Goal: Information Seeking & Learning: Learn about a topic

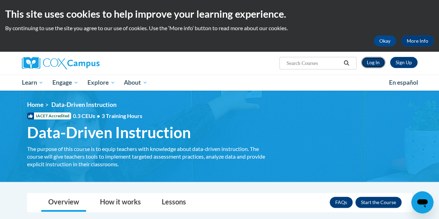
click at [377, 60] on link "Log In" at bounding box center [374, 62] width 24 height 11
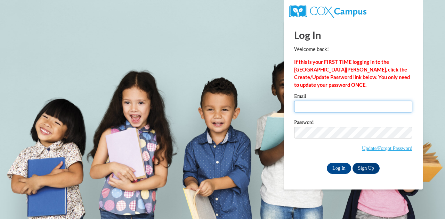
click at [306, 107] on input "Email" at bounding box center [353, 107] width 118 height 12
type input "cjhearley1@my.waketech.edu"
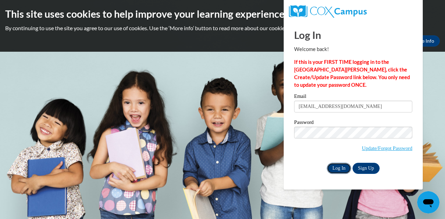
click at [339, 167] on input "Log In" at bounding box center [338, 168] width 24 height 11
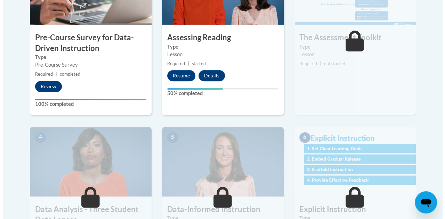
scroll to position [292, 0]
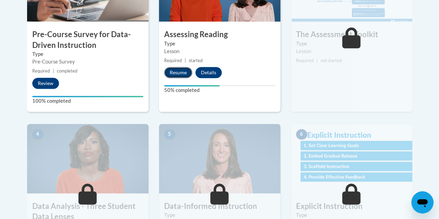
click at [175, 73] on button "Resume" at bounding box center [178, 72] width 28 height 11
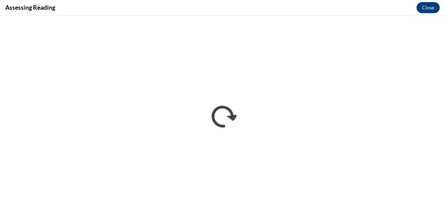
scroll to position [0, 0]
